Goal: Task Accomplishment & Management: Use online tool/utility

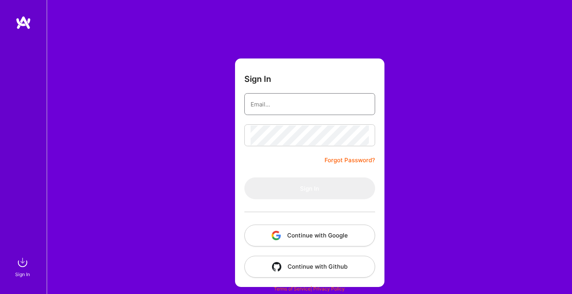
type input "[PERSON_NAME][EMAIL_ADDRESS][PERSON_NAME][DOMAIN_NAME]"
click at [310, 188] on button "Sign In" at bounding box center [310, 188] width 131 height 22
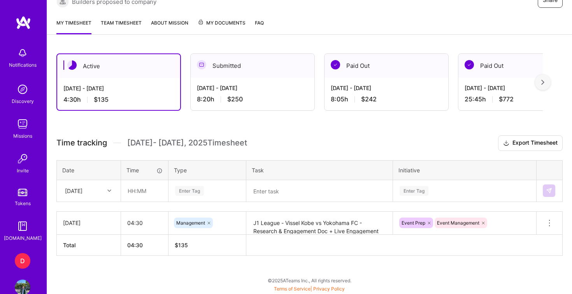
scroll to position [166, 0]
click at [144, 194] on input "text" at bounding box center [144, 190] width 46 height 21
type input "01:25"
click at [185, 193] on div "Enter Tag" at bounding box center [189, 191] width 29 height 12
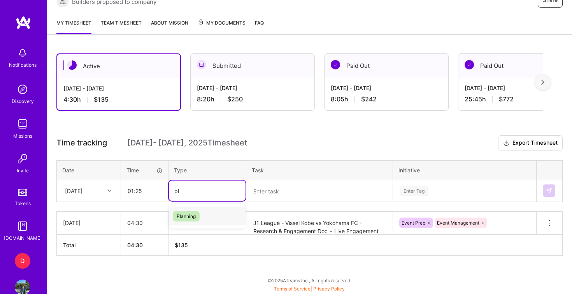
type input "pla"
click at [282, 197] on textarea at bounding box center [319, 191] width 145 height 20
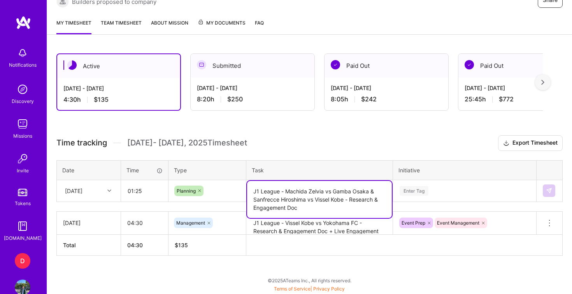
type textarea "J1 League - Machida Zelvia vs Gamba Osaka & Sanfrecce Hiroshima vs Vissel Kobe …"
click at [429, 192] on div "Enter Tag" at bounding box center [465, 190] width 143 height 20
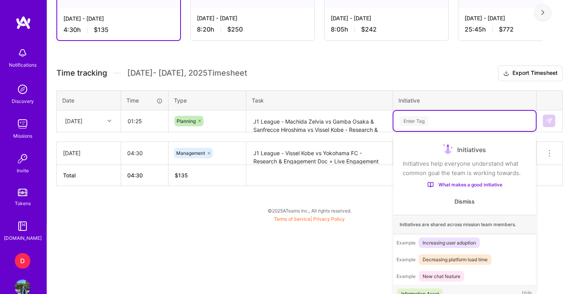
scroll to position [11, 0]
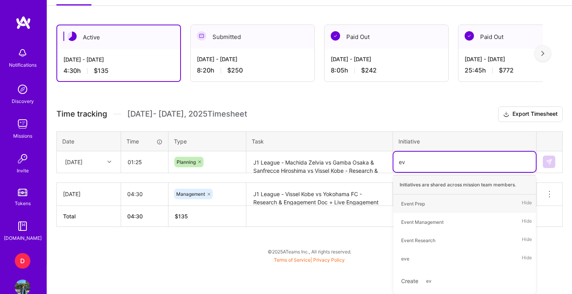
type input "eve"
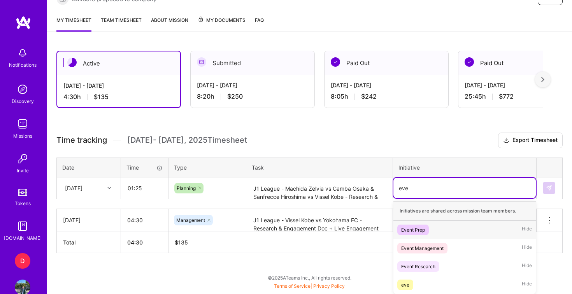
scroll to position [169, 0]
click at [426, 228] on span "Event Prep" at bounding box center [414, 229] width 32 height 11
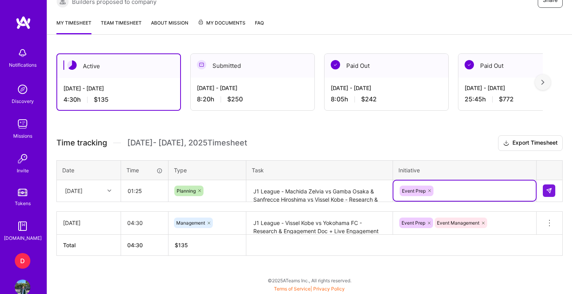
click at [452, 138] on h3 "Time tracking [DATE] - [DATE] Timesheet Export Timesheet" at bounding box center [309, 143] width 507 height 16
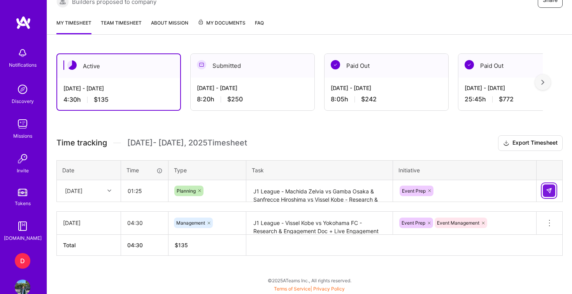
click at [549, 189] on img at bounding box center [549, 190] width 6 height 6
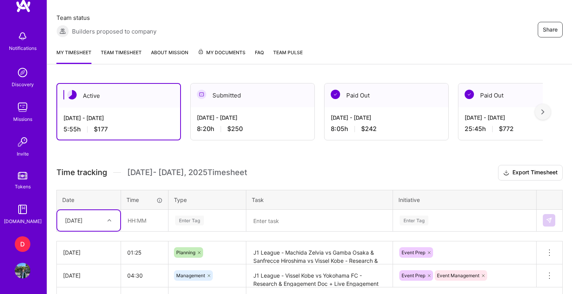
scroll to position [88, 0]
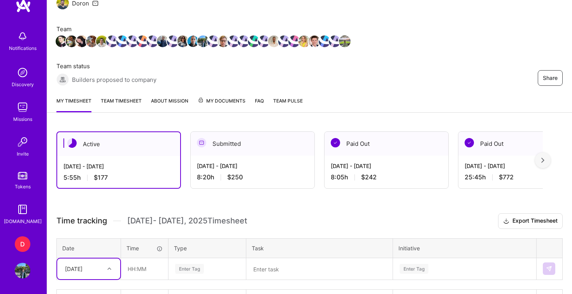
click at [114, 99] on link "Team timesheet" at bounding box center [121, 105] width 41 height 16
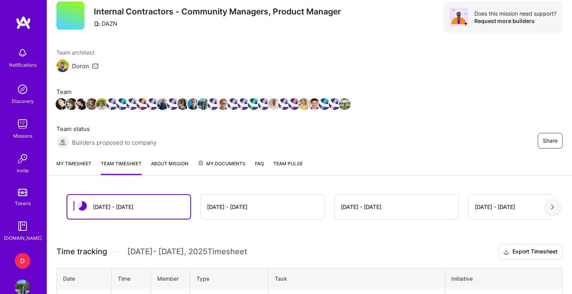
scroll to position [34, 0]
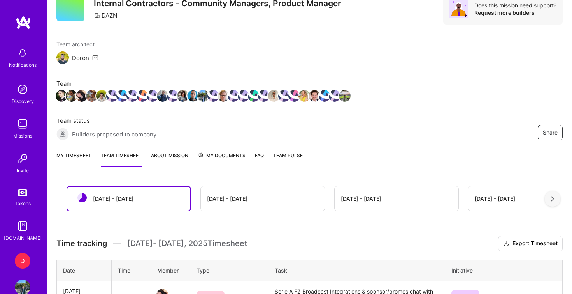
click at [74, 149] on div "My timesheet Team timesheet About Mission My Documents FAQ Team Pulse" at bounding box center [309, 156] width 525 height 22
click at [76, 153] on link "My timesheet" at bounding box center [73, 159] width 35 height 16
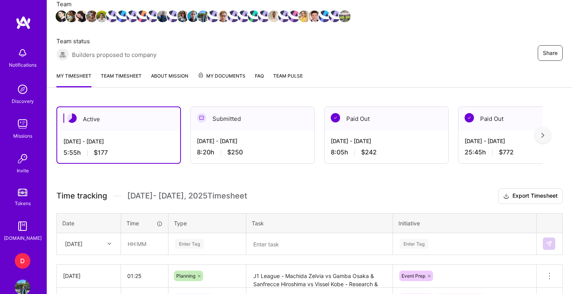
scroll to position [114, 0]
